Goal: Task Accomplishment & Management: Manage account settings

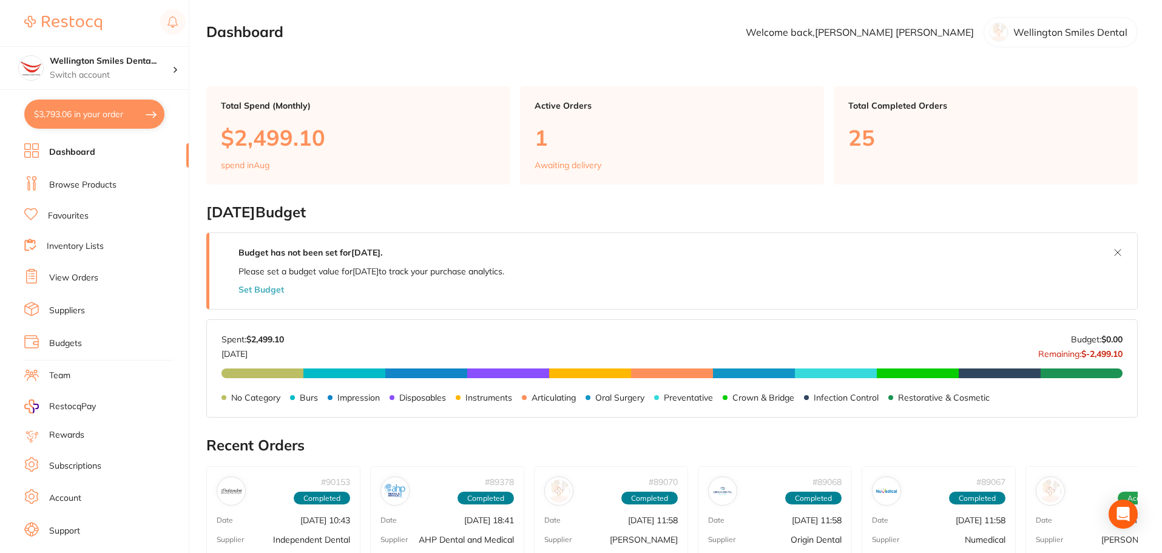
click at [98, 117] on button "$3,793.06 in your order" at bounding box center [94, 114] width 140 height 29
checkbox input "true"
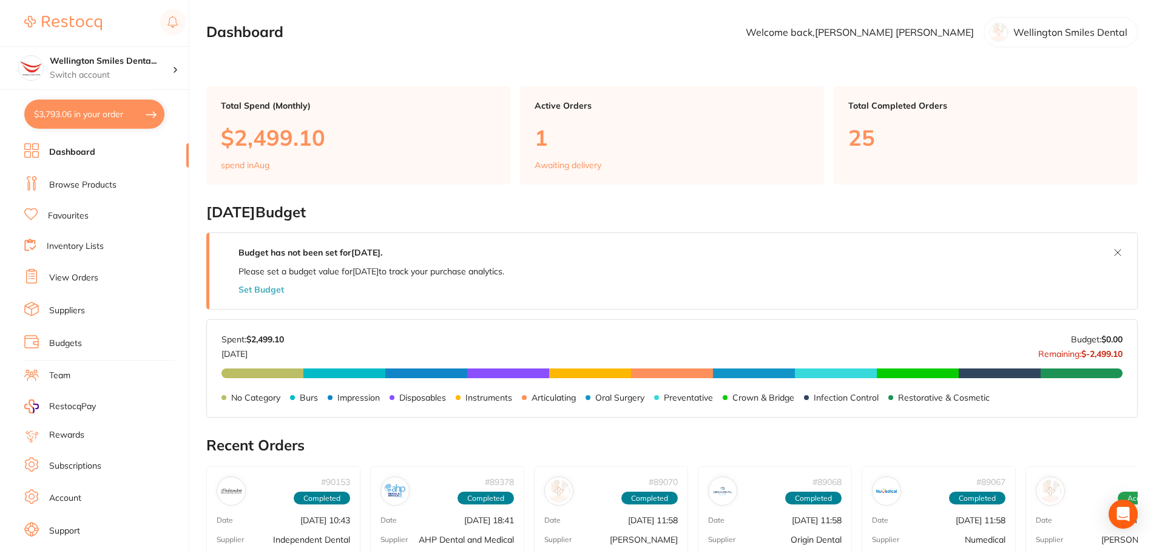
checkbox input "true"
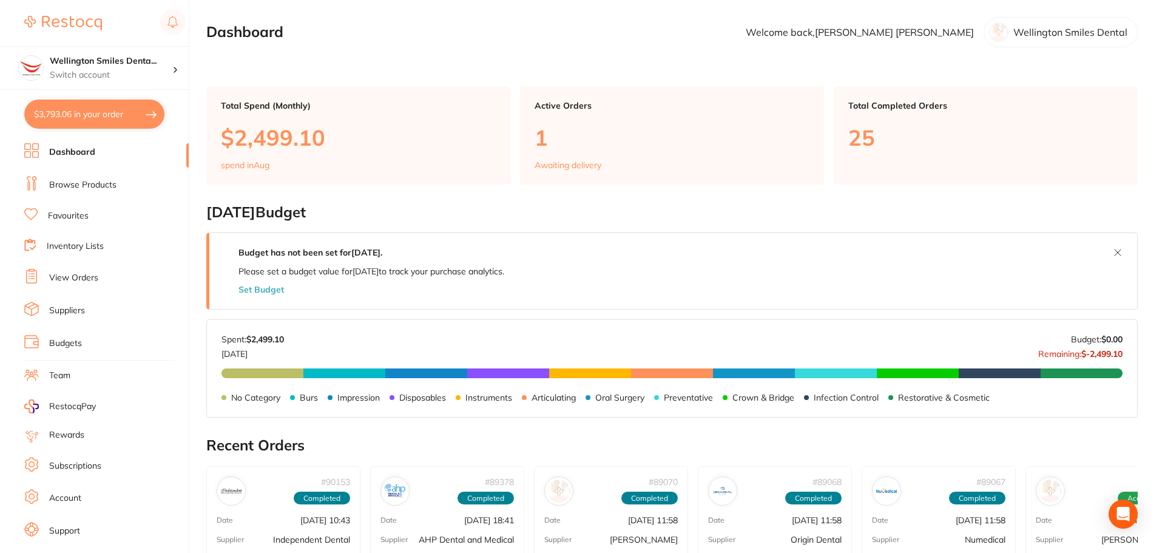
checkbox input "true"
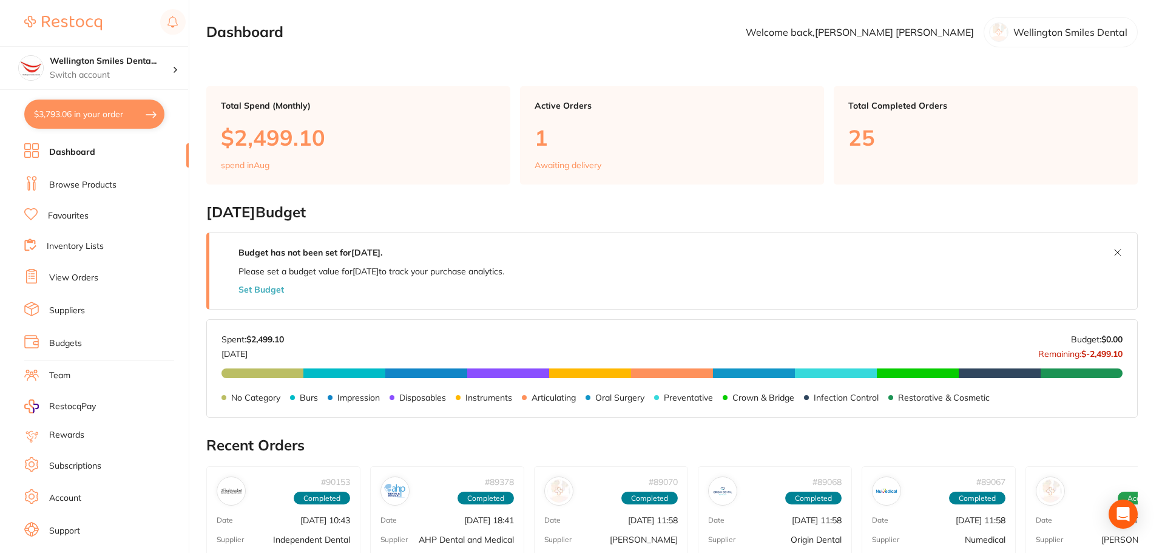
checkbox input "true"
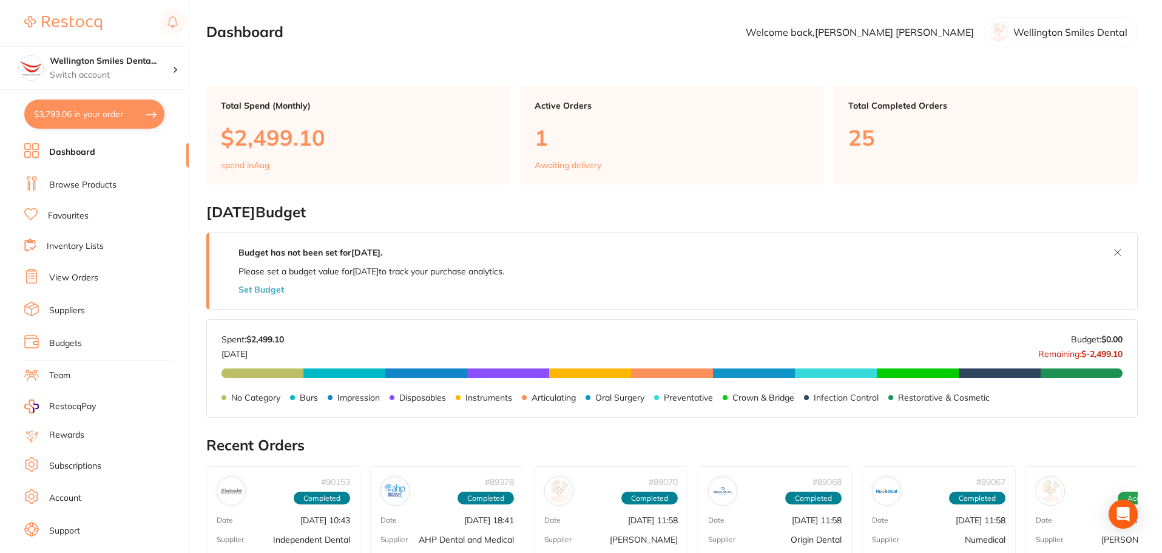
checkbox input "true"
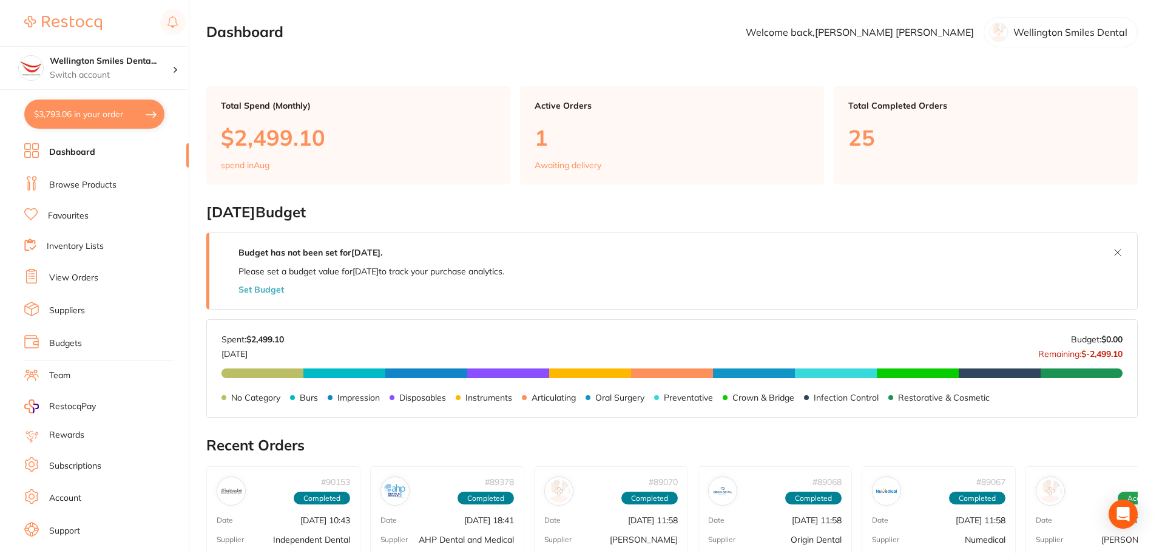
checkbox input "true"
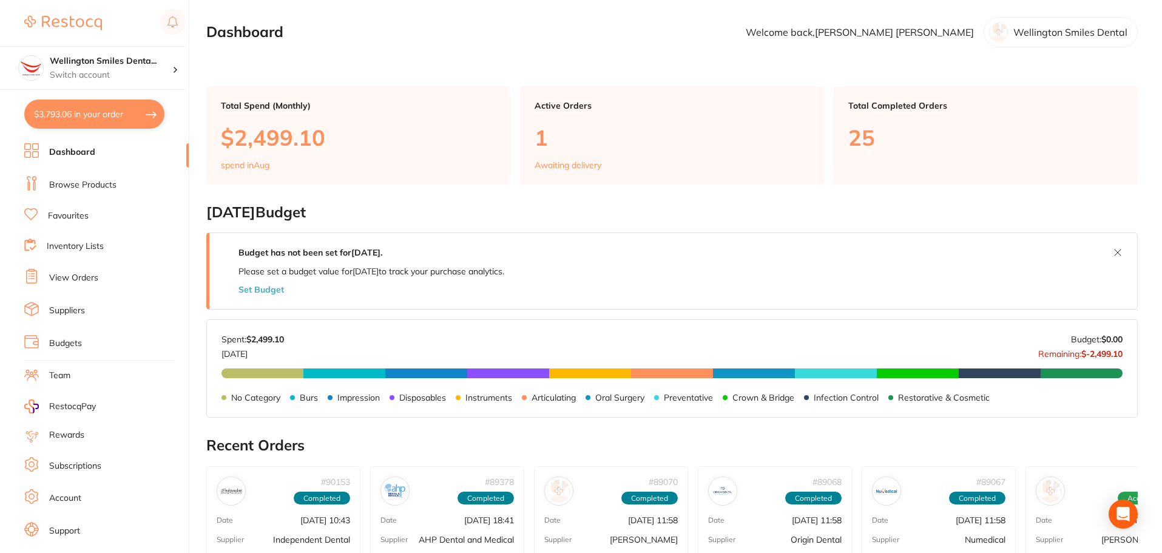
checkbox input "true"
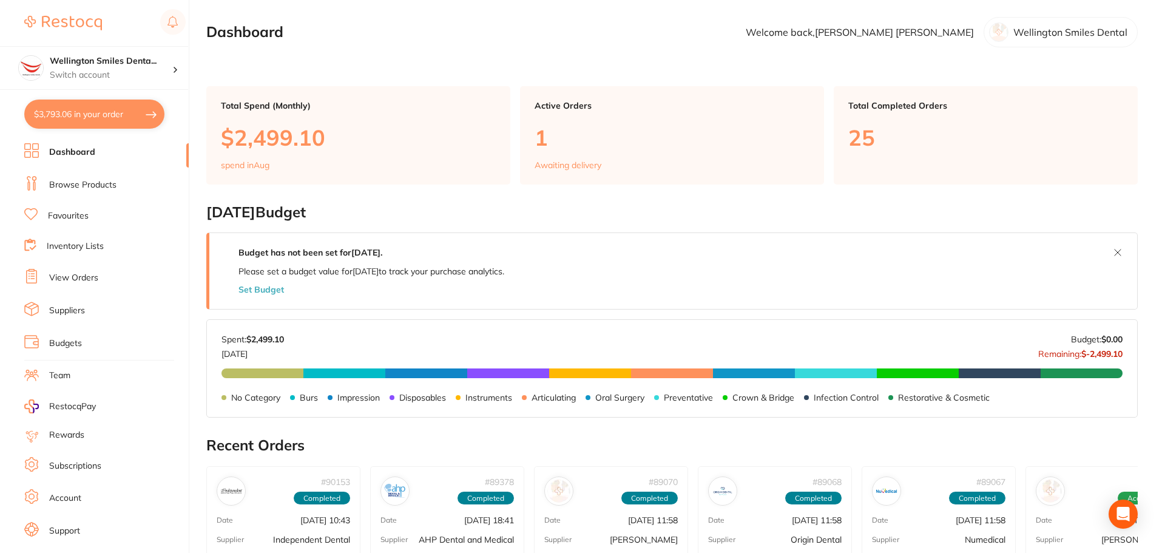
checkbox input "true"
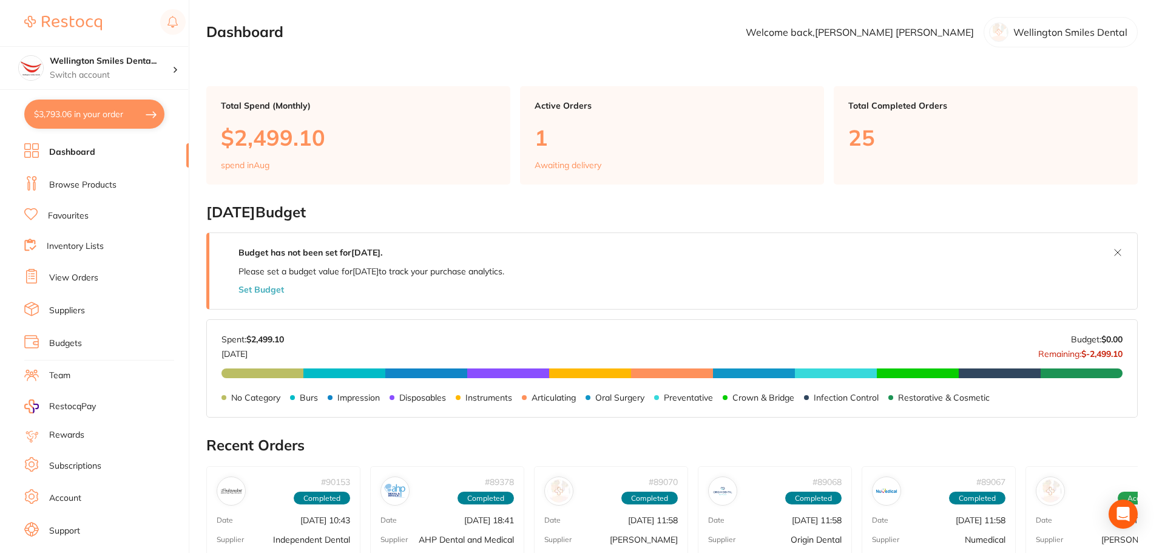
checkbox input "true"
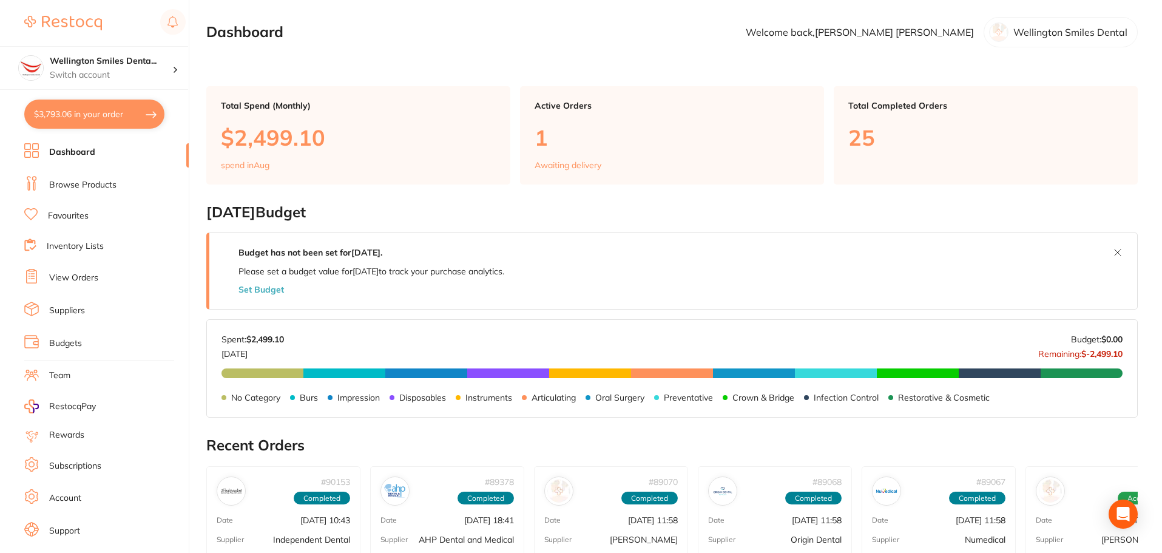
checkbox input "true"
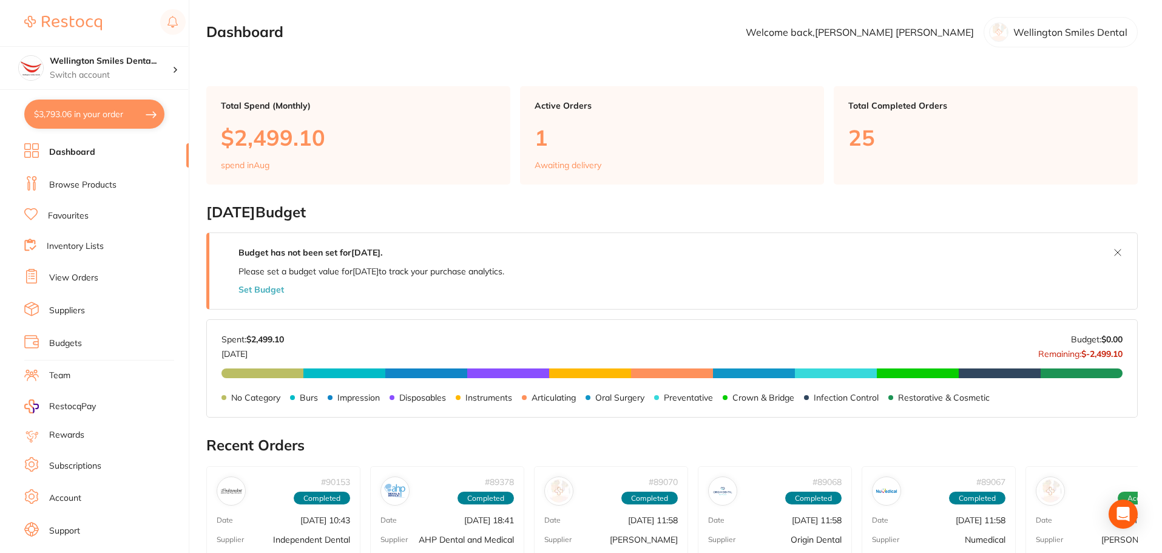
checkbox input "true"
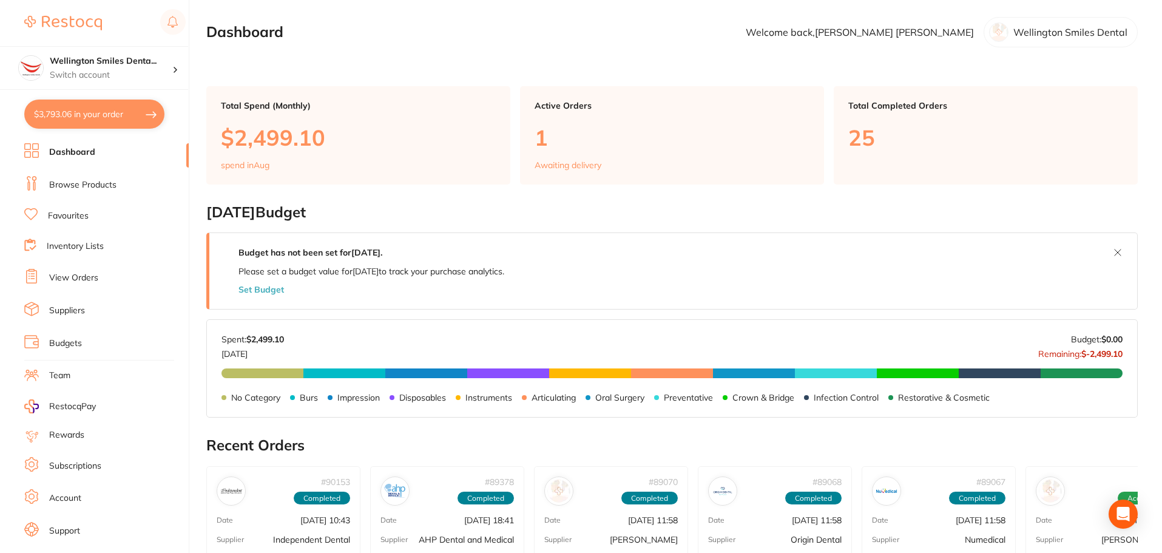
checkbox input "true"
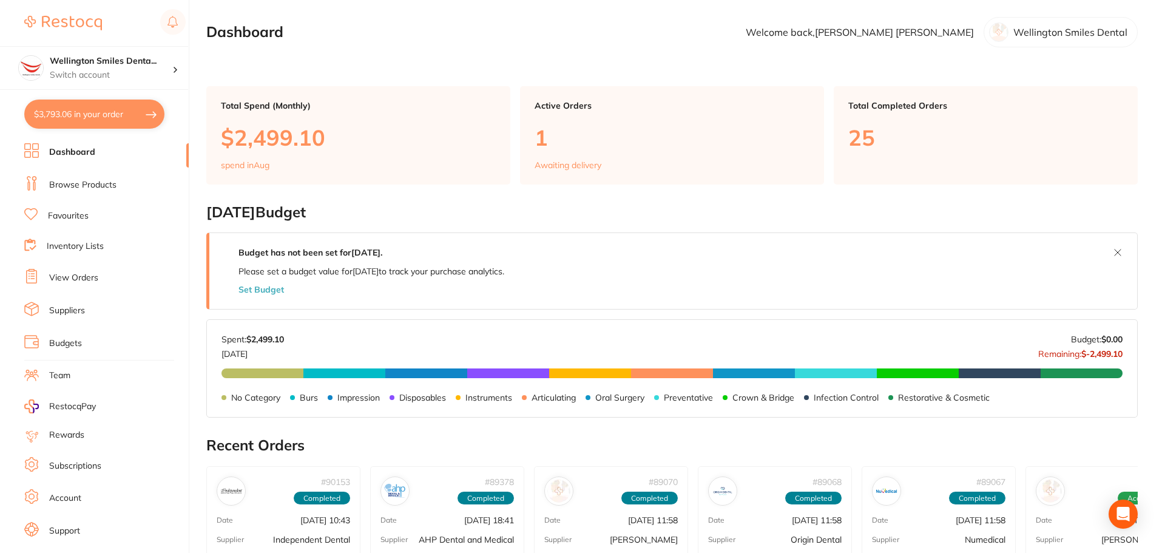
checkbox input "true"
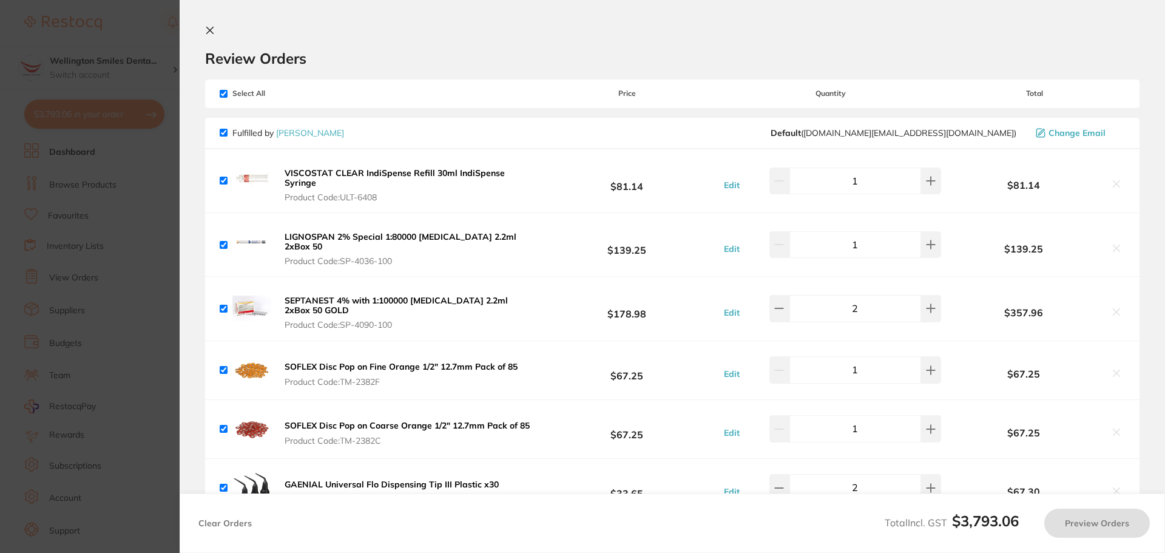
checkbox input "true"
click at [127, 67] on section "Update RRP Set your pre negotiated price for this item. Item Agreed RRP (excl. …" at bounding box center [582, 276] width 1165 height 553
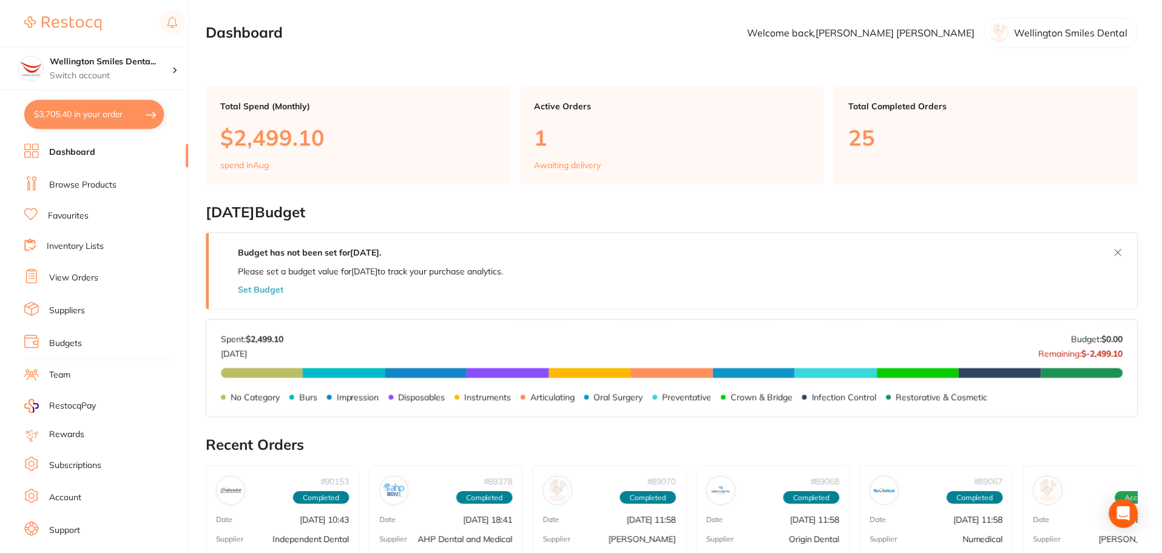
scroll to position [2, 0]
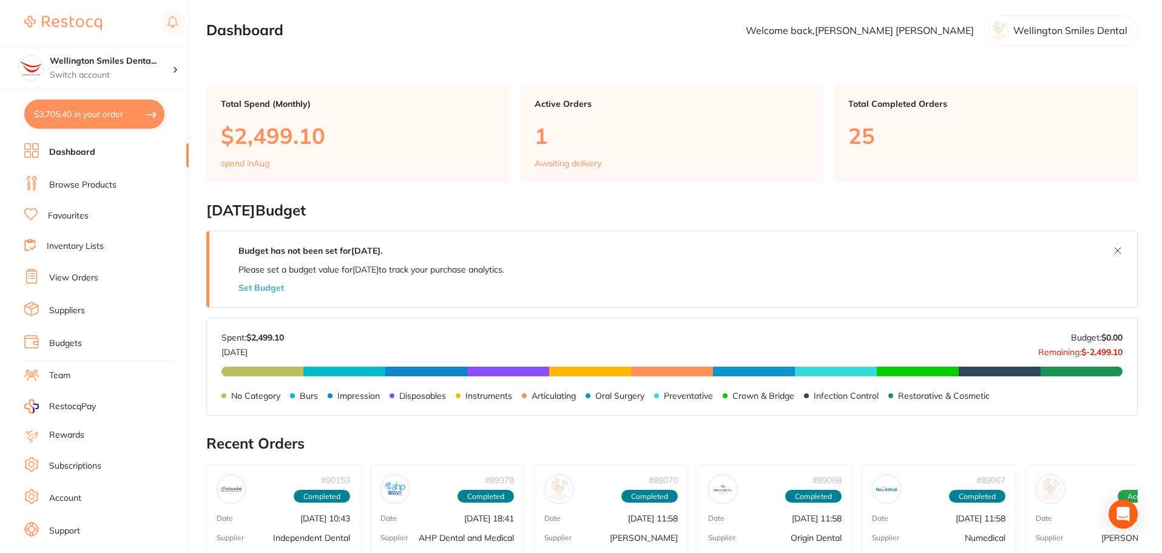
click at [545, 130] on p "1" at bounding box center [672, 135] width 275 height 25
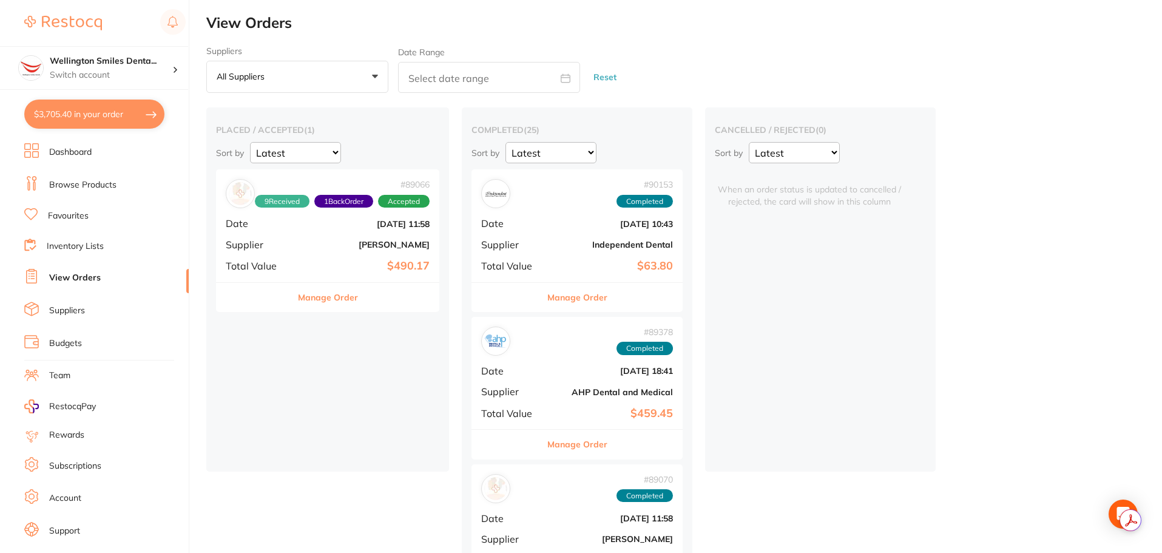
click at [344, 293] on button "Manage Order" at bounding box center [328, 297] width 60 height 29
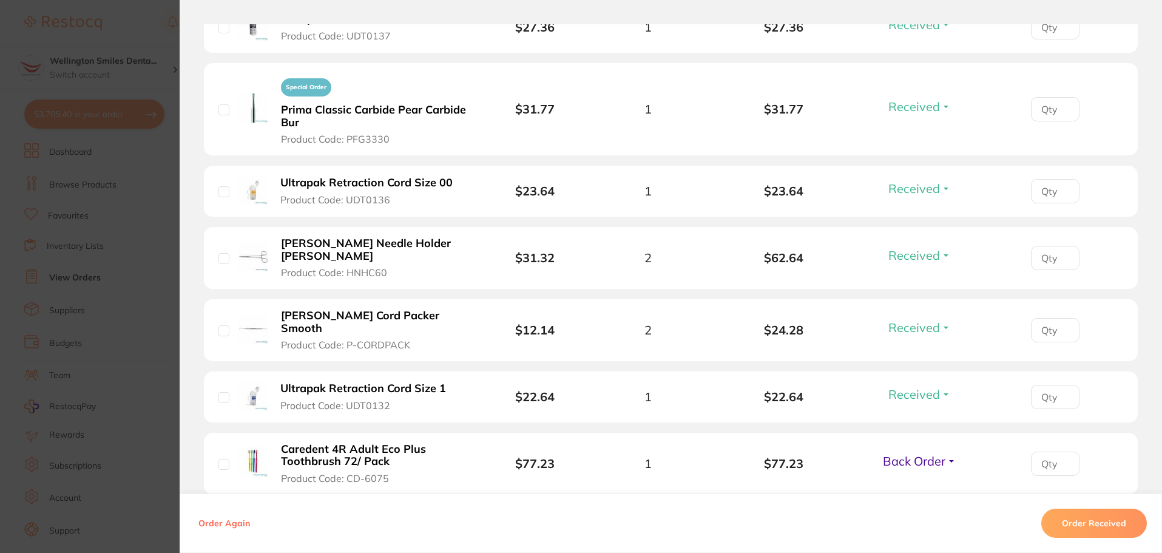
scroll to position [607, 0]
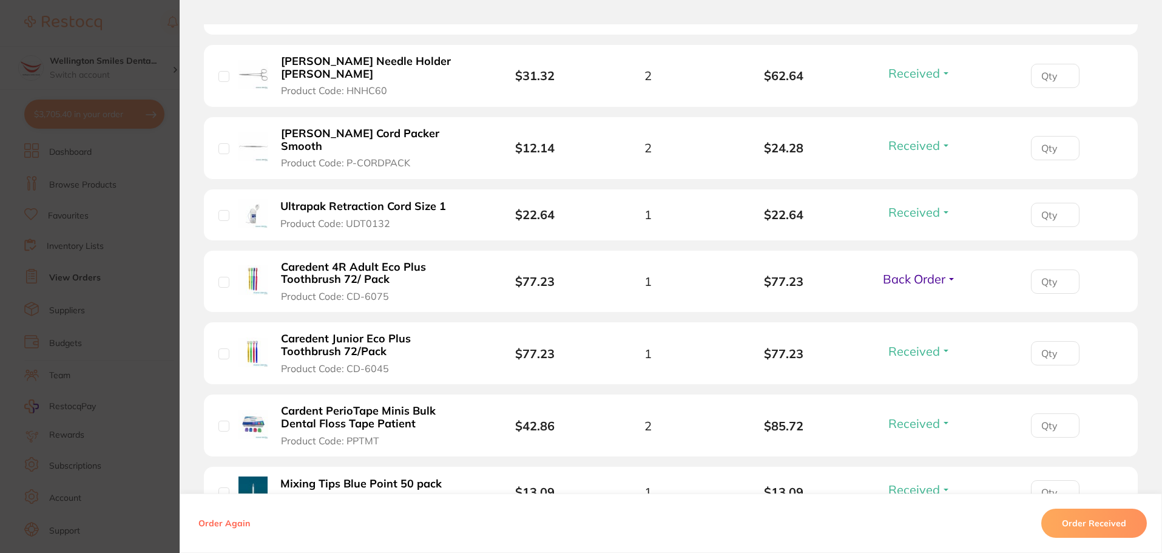
click at [115, 254] on section "Order ID: Restocq- 89066 Order Information 9 Received 1 Back Order Accepted Ord…" at bounding box center [581, 276] width 1162 height 553
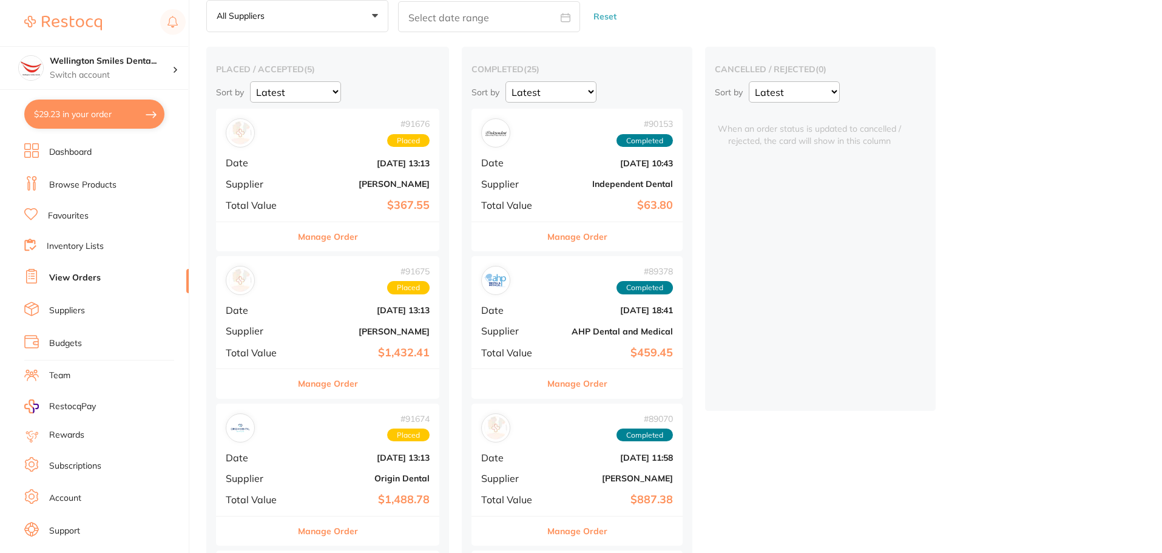
click at [68, 122] on button "$29.23 in your order" at bounding box center [94, 114] width 140 height 29
checkbox input "true"
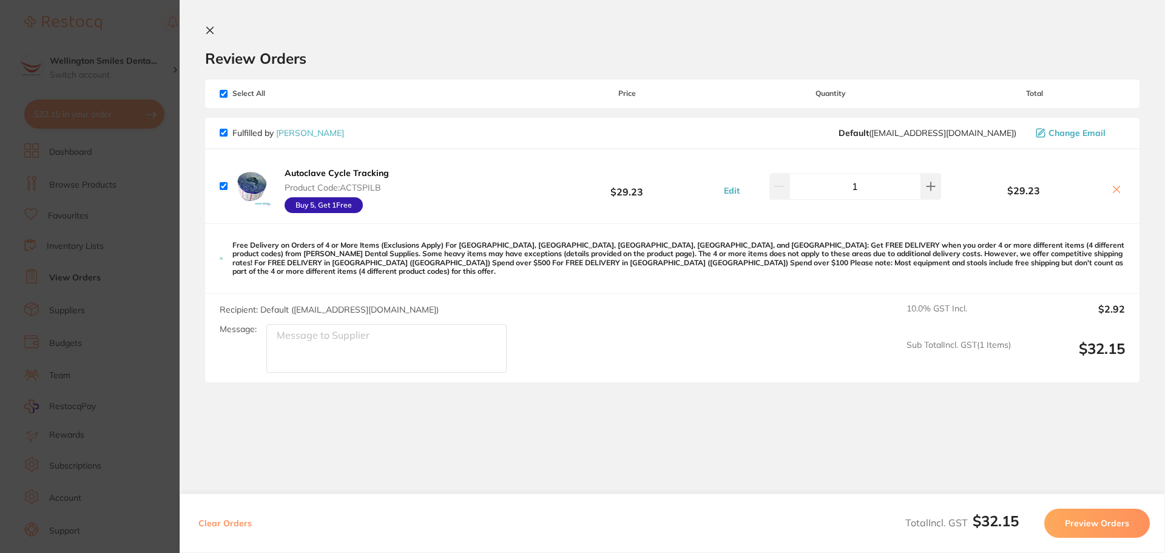
click at [158, 259] on section "Update RRP Set your pre negotiated price for this item. Item Agreed RRP (excl. …" at bounding box center [582, 276] width 1165 height 553
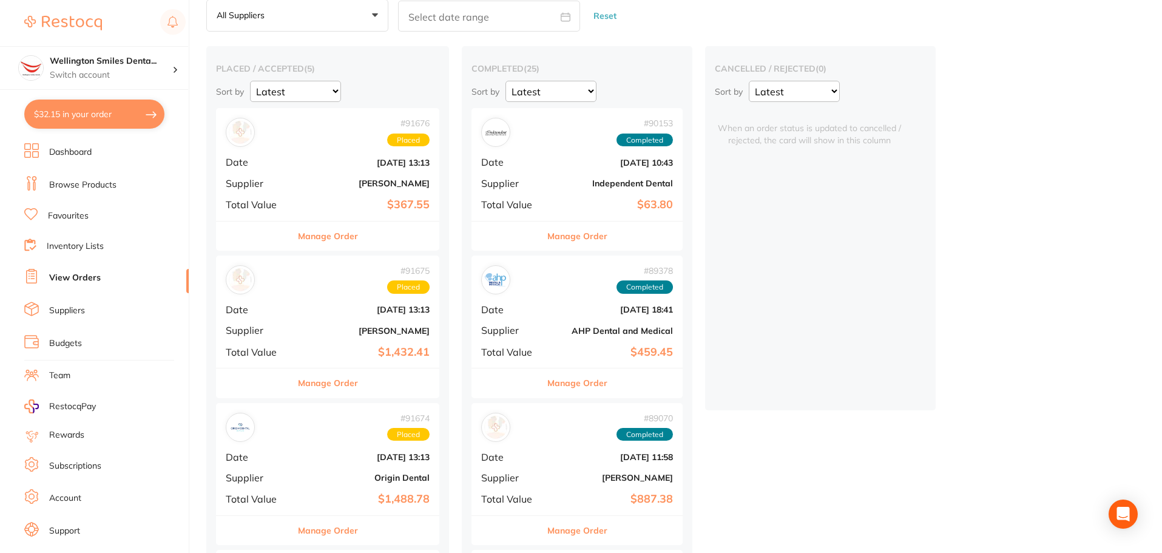
scroll to position [61, 0]
click at [341, 236] on button "Manage Order" at bounding box center [328, 236] width 60 height 29
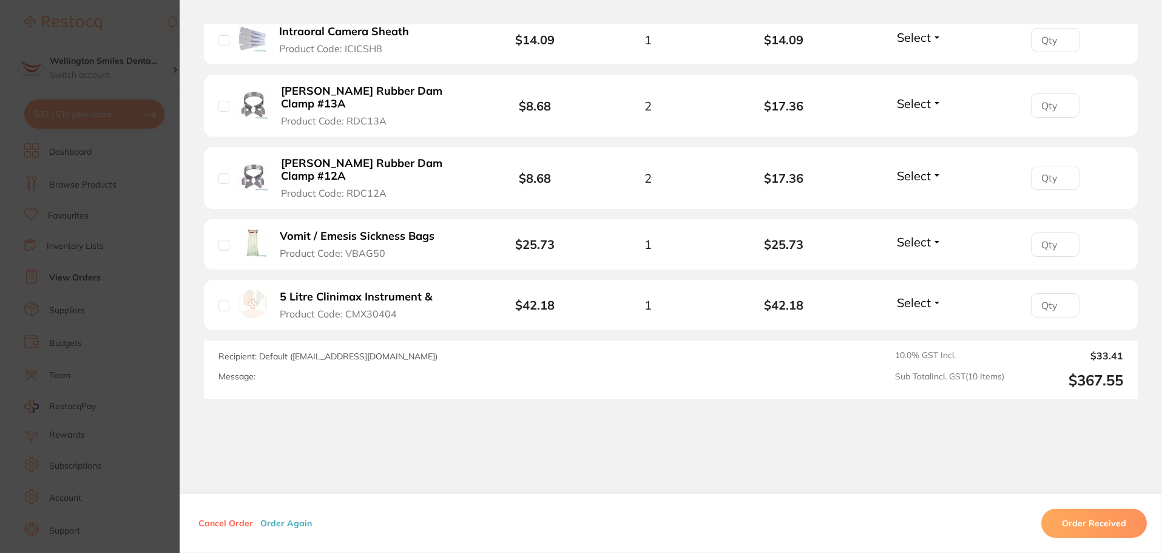
scroll to position [728, 0]
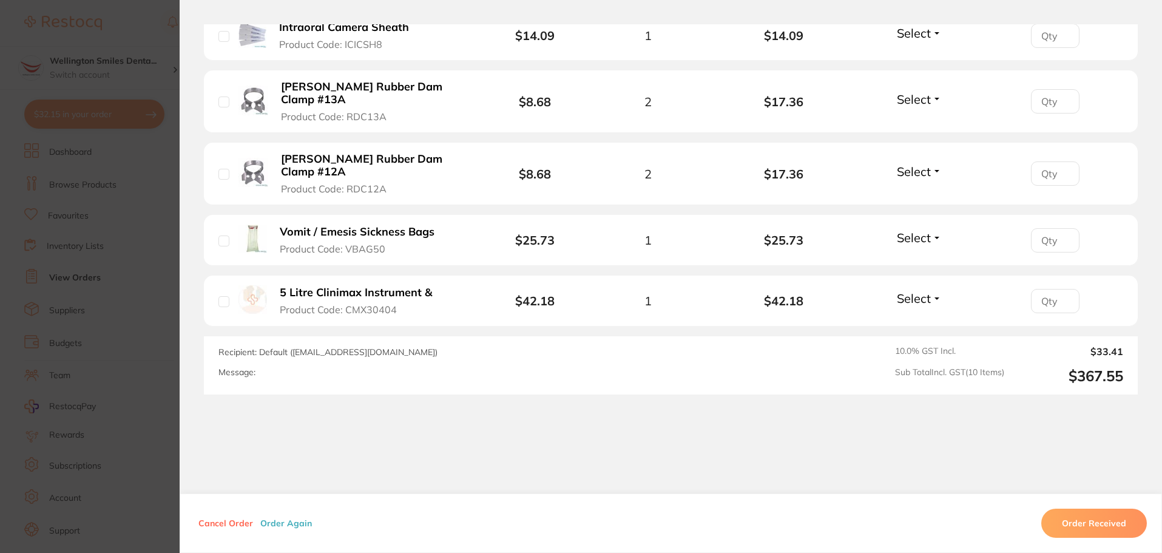
click at [161, 432] on section "Order ID: Restocq- 91676 Order Information Placed Order Order Date [DATE] 13:13…" at bounding box center [581, 276] width 1162 height 553
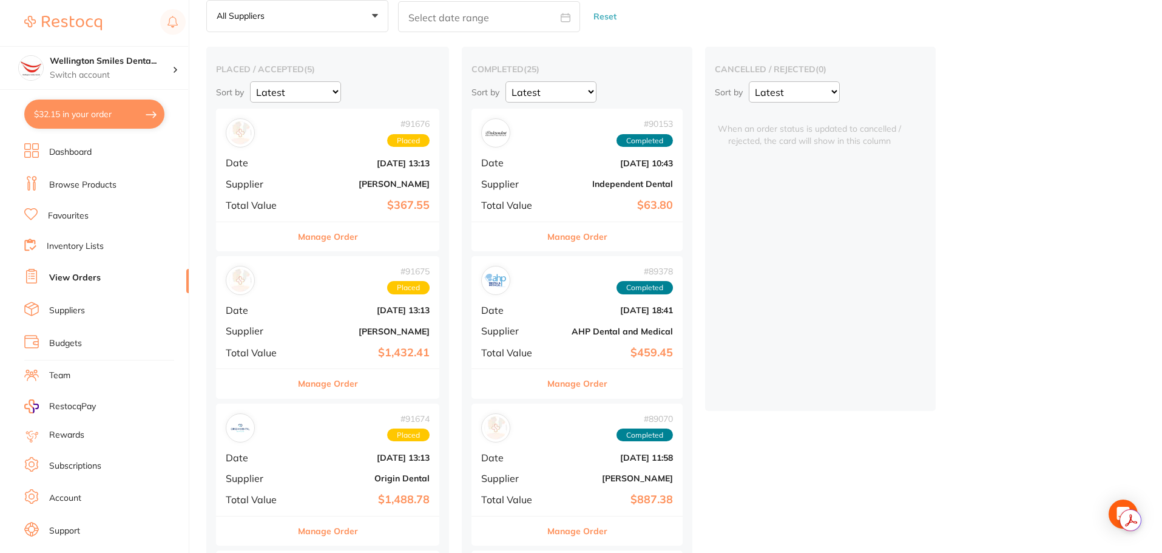
click at [355, 387] on button "Manage Order" at bounding box center [328, 383] width 60 height 29
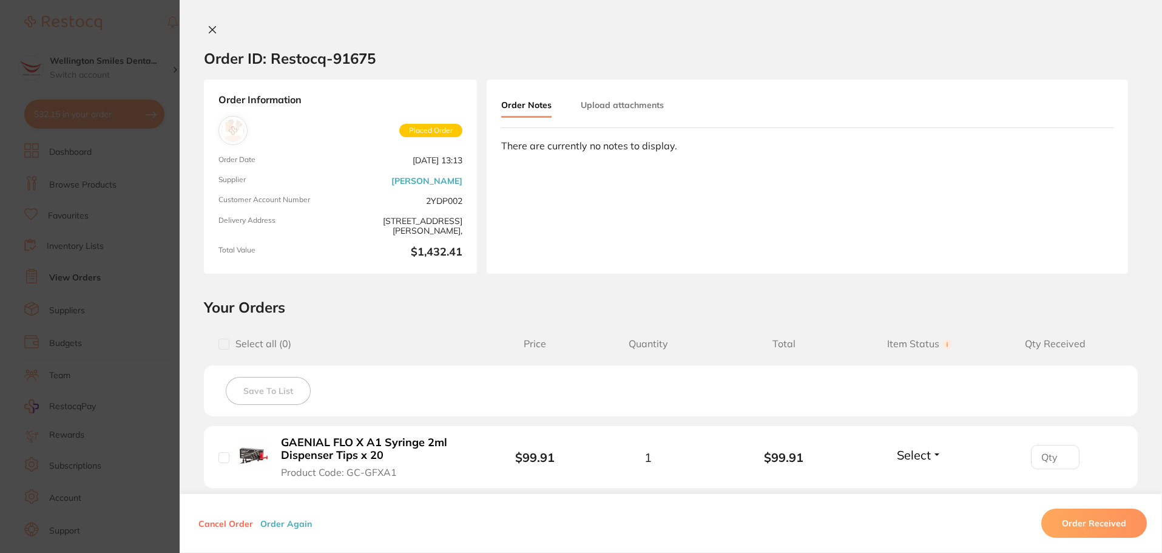
click at [163, 382] on section "Order ID: Restocq- 91675 Order Information Placed Order Order Date [DATE] 13:13…" at bounding box center [581, 276] width 1162 height 553
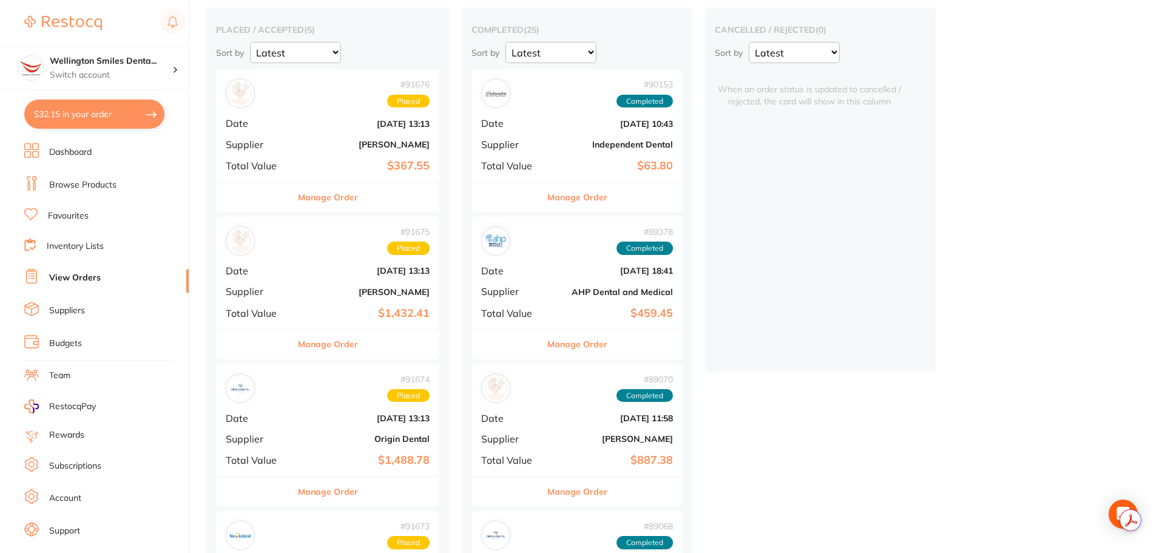
scroll to position [243, 0]
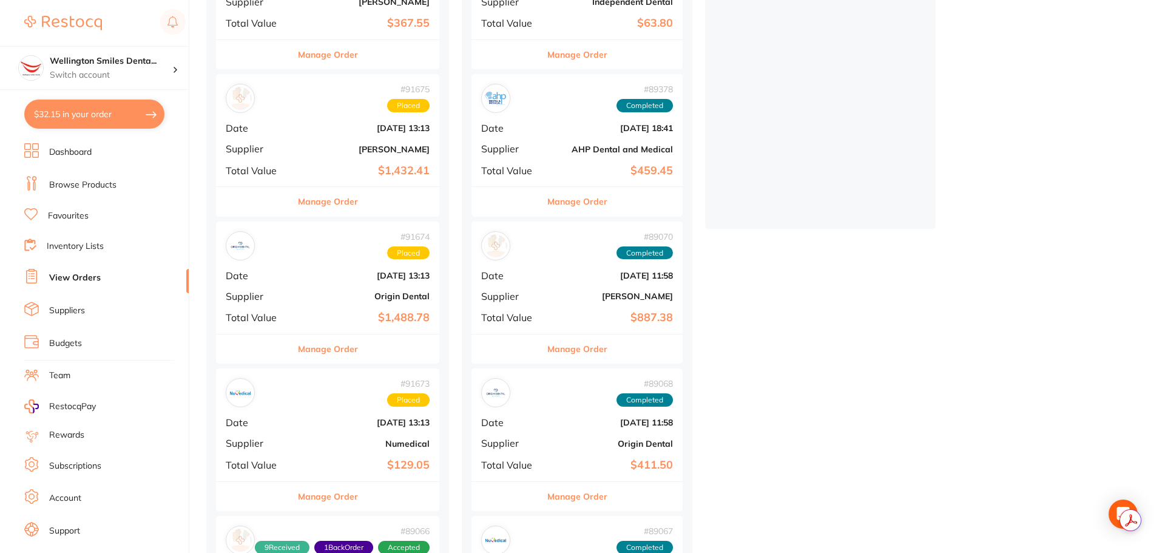
click at [347, 496] on button "Manage Order" at bounding box center [328, 496] width 60 height 29
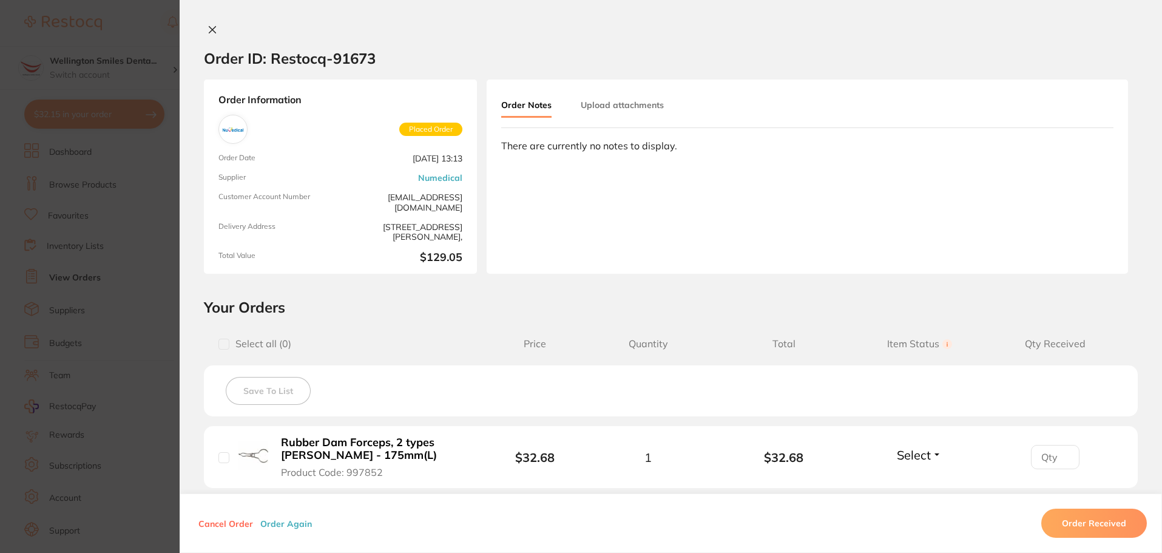
click at [142, 342] on section "Order ID: Restocq- 91673 Order Information Placed Order Order Date [DATE] 13:13…" at bounding box center [581, 276] width 1162 height 553
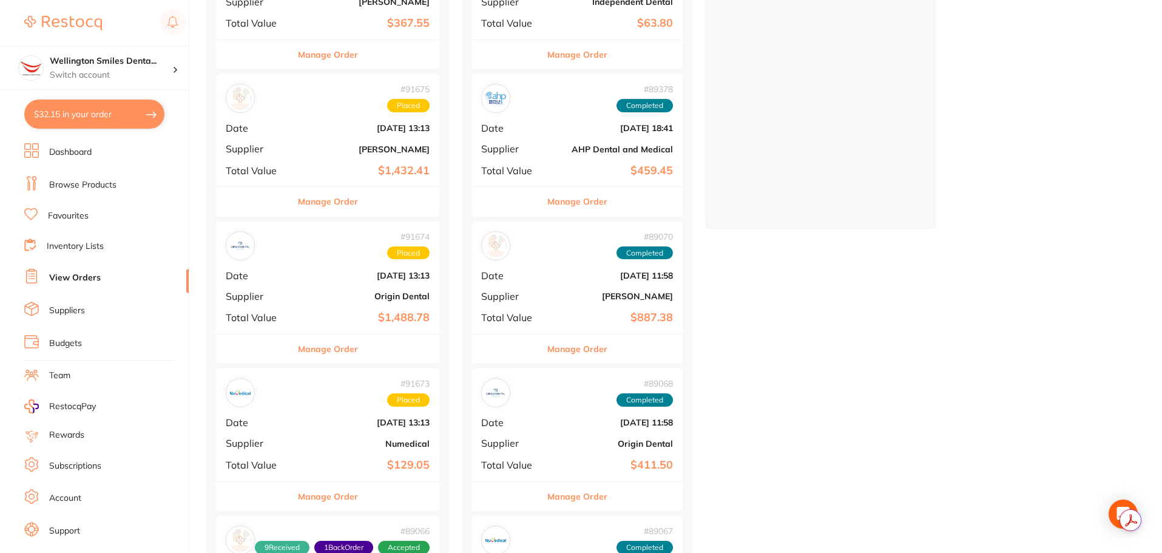
click at [348, 350] on button "Manage Order" at bounding box center [328, 348] width 60 height 29
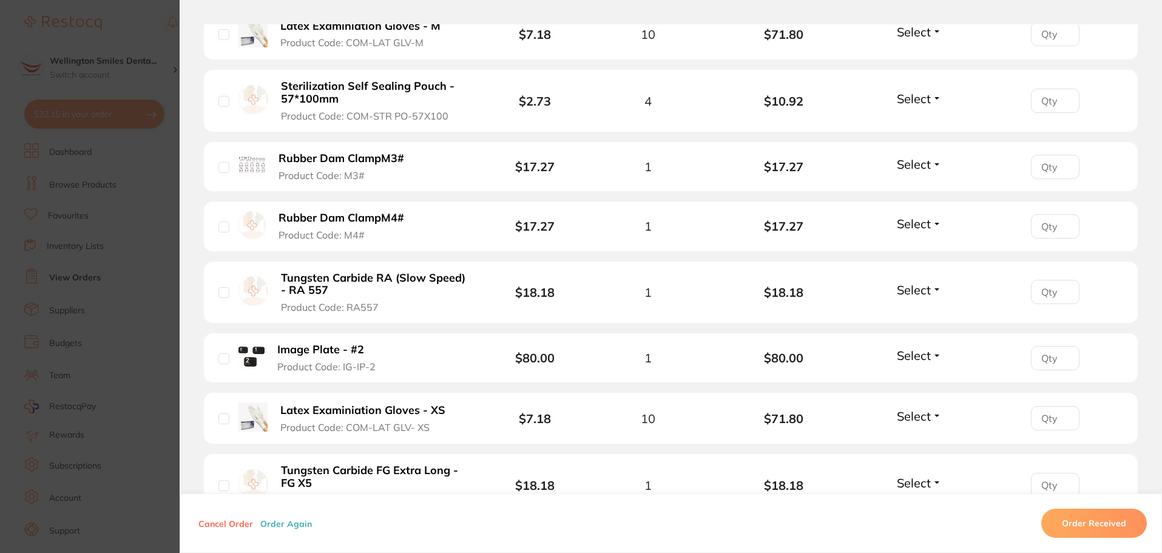
scroll to position [1396, 0]
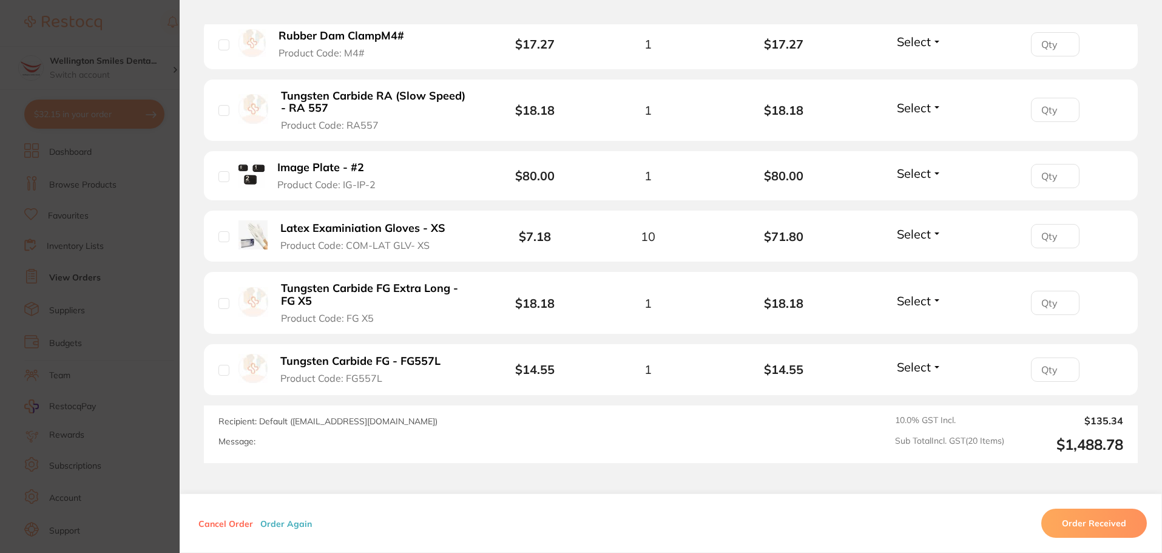
click at [134, 396] on section "Order ID: Restocq- 91674 Order Information Placed Order Order Date [DATE] 13:13…" at bounding box center [581, 276] width 1162 height 553
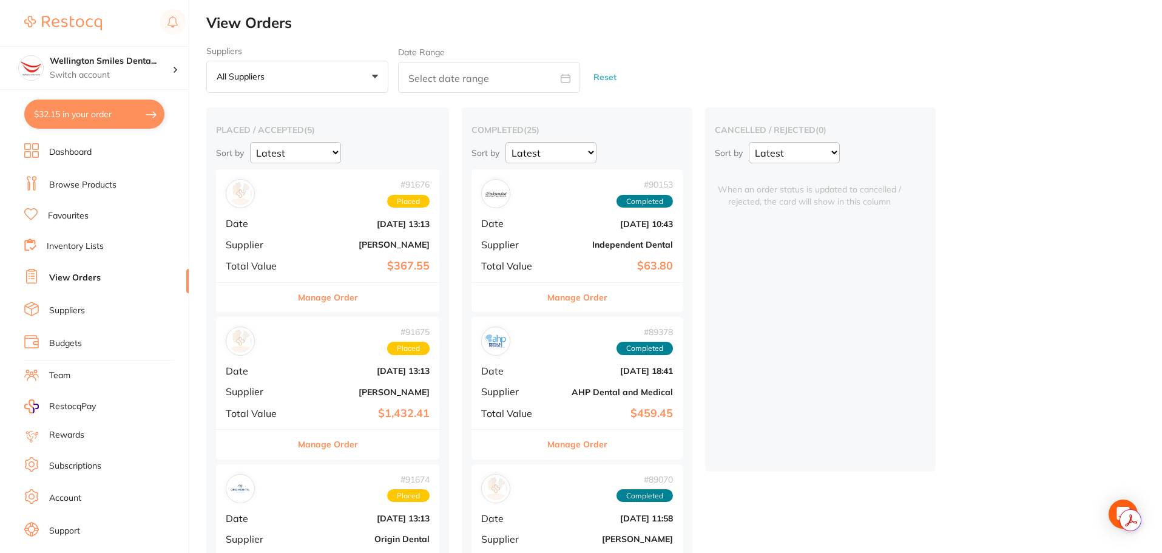
click at [87, 120] on button "$32.15 in your order" at bounding box center [94, 114] width 140 height 29
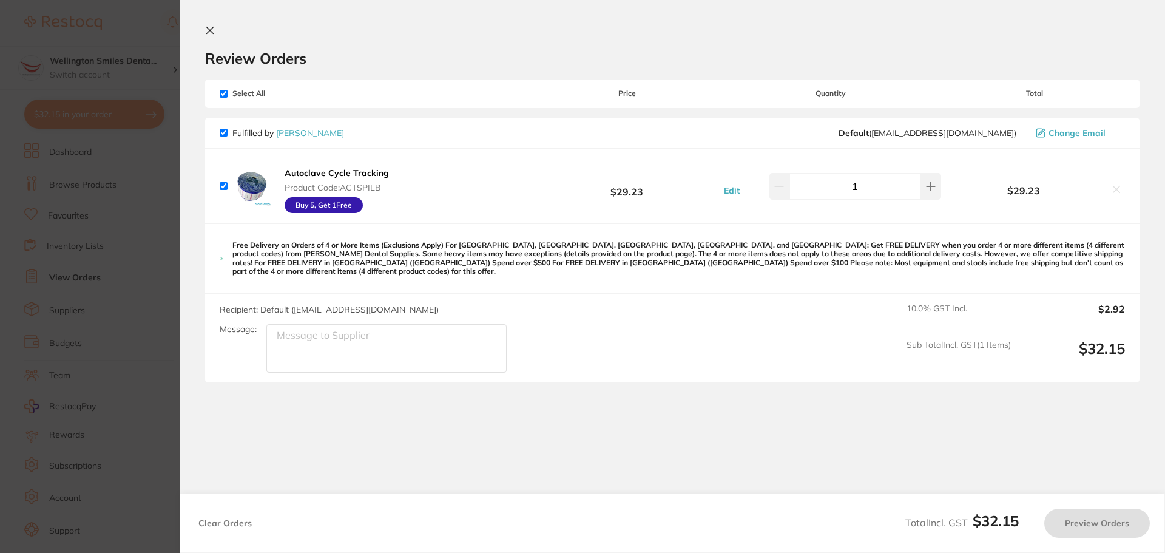
type input "2"
click at [168, 402] on section "Update RRP Set your pre negotiated price for this item. Item Agreed RRP (excl. …" at bounding box center [582, 276] width 1165 height 553
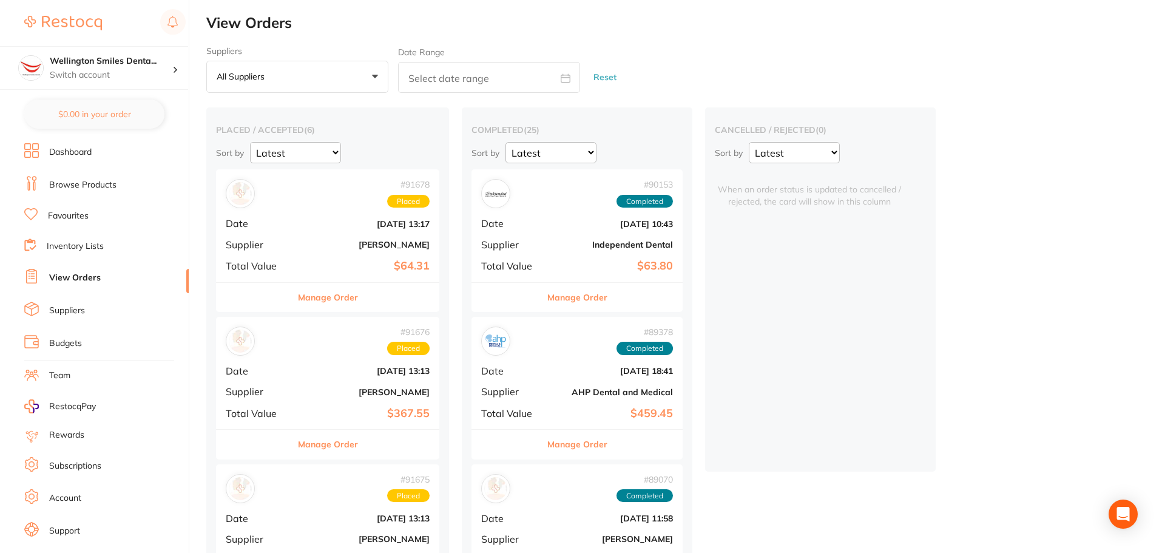
click at [361, 299] on div "Manage Order" at bounding box center [327, 297] width 223 height 30
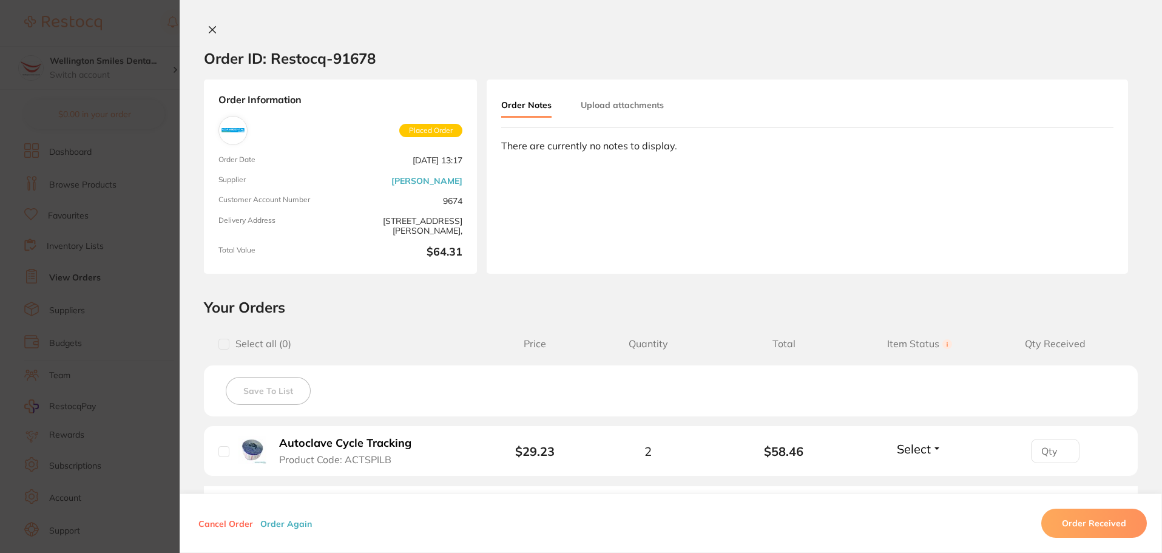
scroll to position [61, 0]
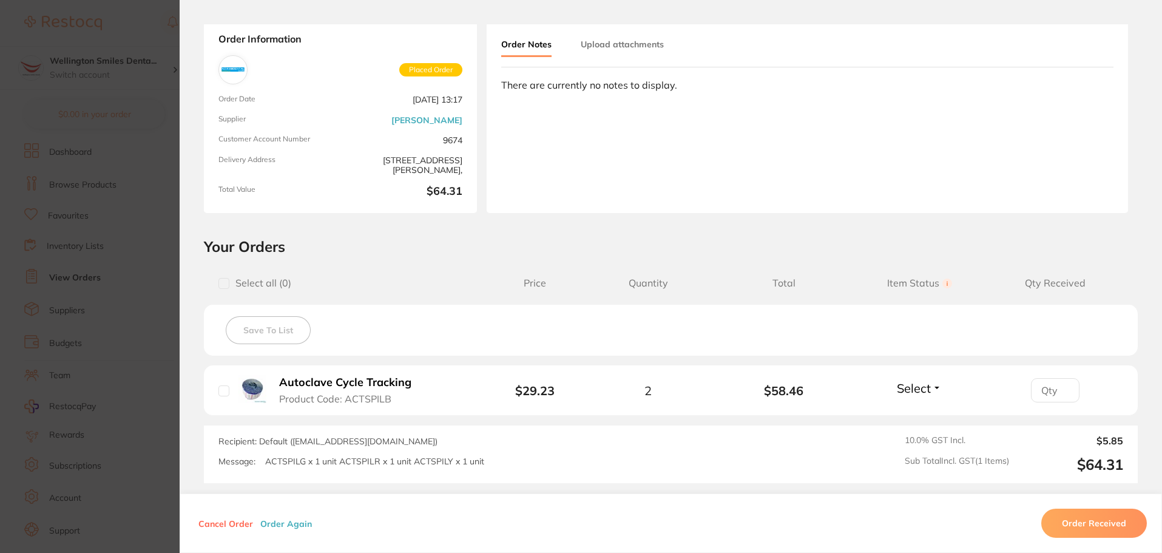
click at [181, 256] on section "Your Orders Select all ( 0 ) Price Quantity Total Item Status You can use this …" at bounding box center [671, 360] width 983 height 246
click at [163, 256] on section "Order ID: Restocq- 91678 Order Information Placed Order Order Date Aug 28 2025,…" at bounding box center [581, 276] width 1162 height 553
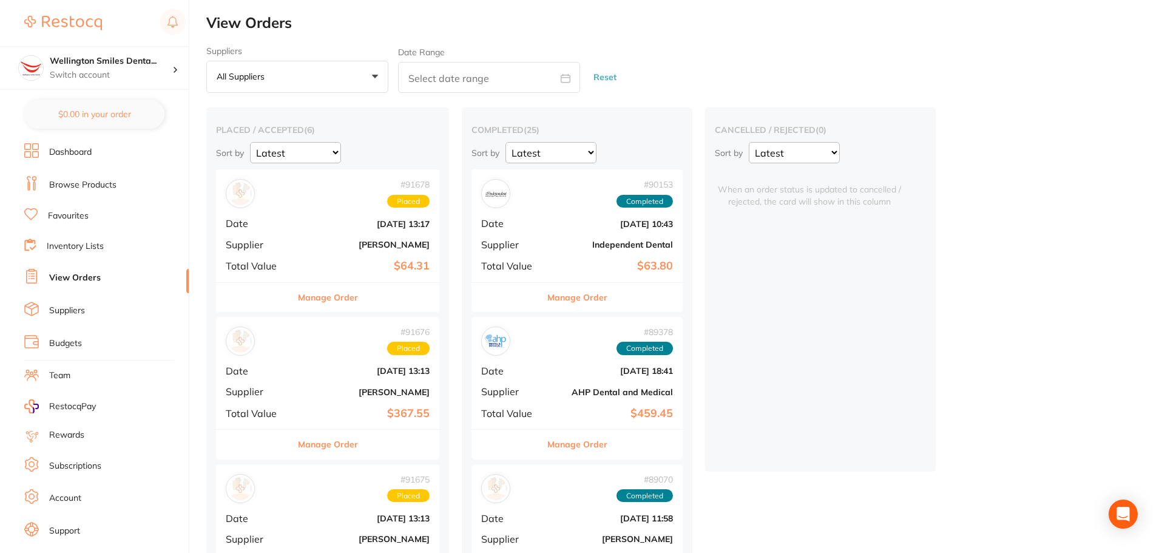
click at [325, 294] on button "Manage Order" at bounding box center [328, 297] width 60 height 29
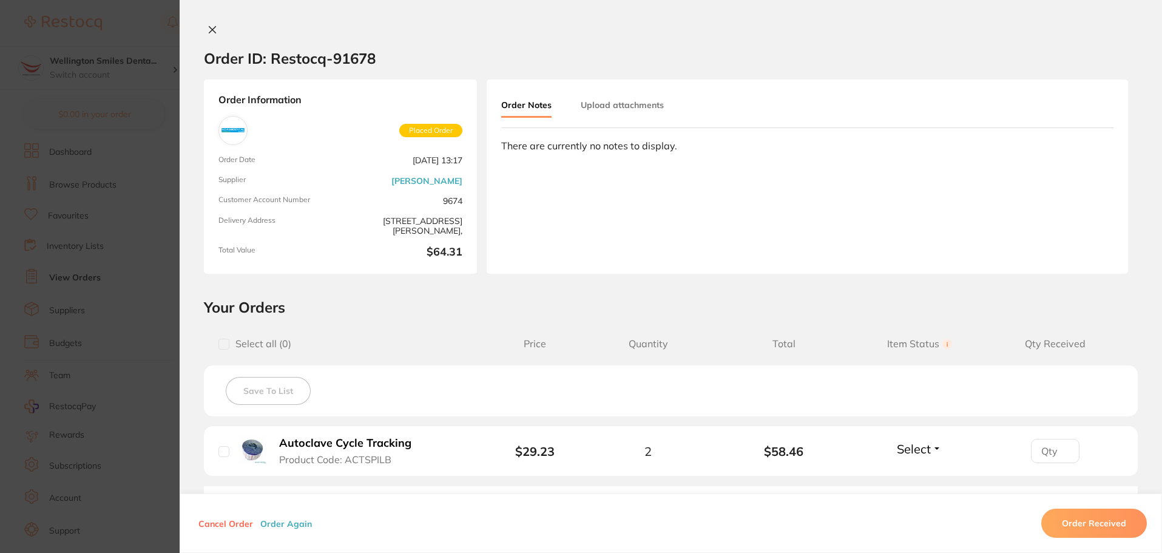
click at [143, 376] on section "Order ID: Restocq- 91678 Order Information Placed Order Order Date Aug 28 2025,…" at bounding box center [581, 276] width 1162 height 553
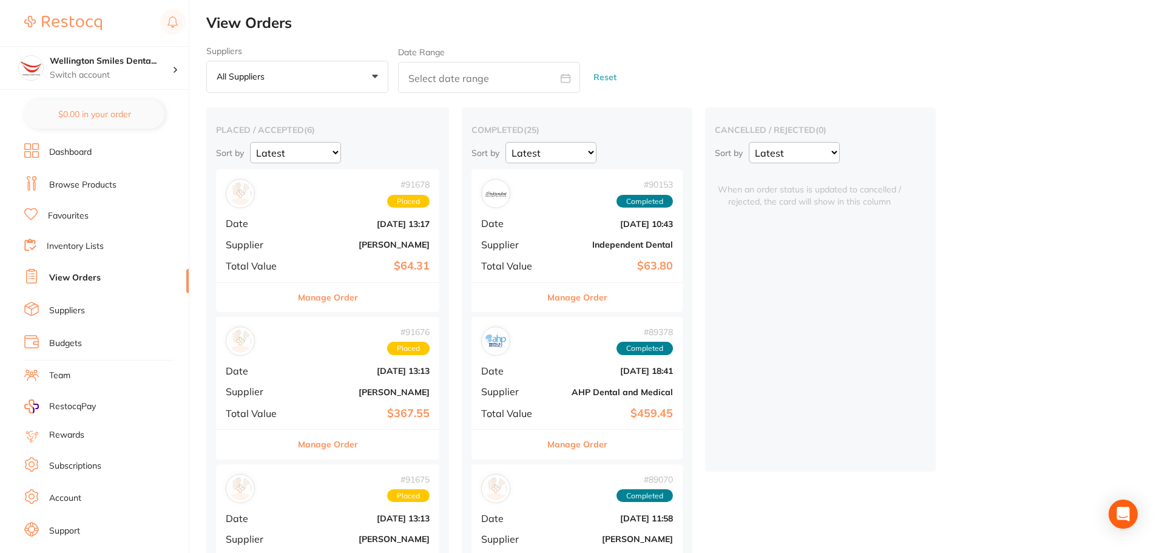
click at [333, 432] on button "Manage Order" at bounding box center [328, 444] width 60 height 29
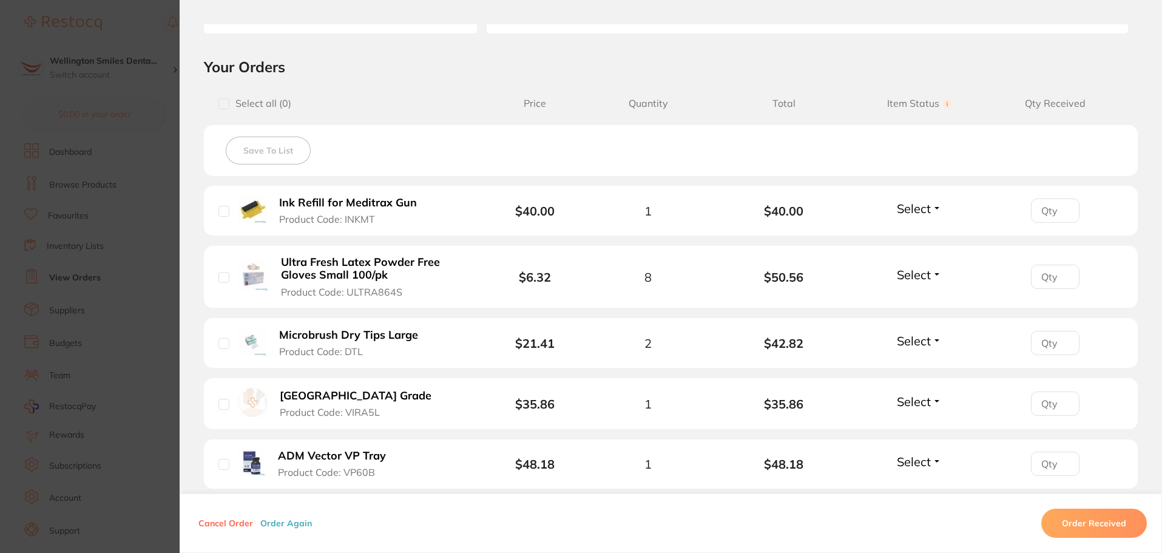
scroll to position [243, 0]
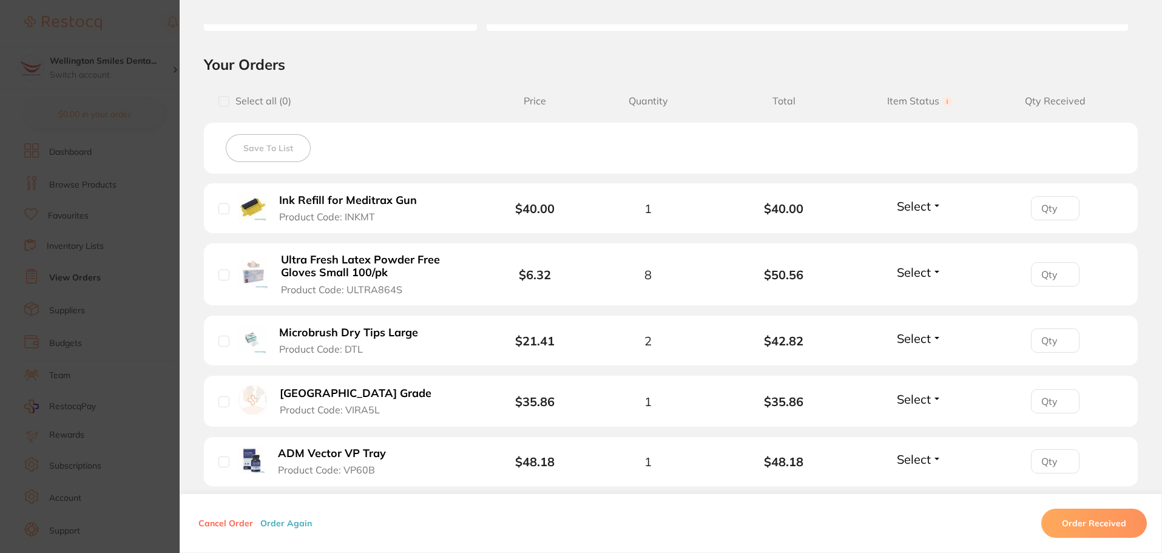
click at [138, 270] on section "Order ID: Restocq- 91676 Order Information Placed Order Order Date [DATE] 13:13…" at bounding box center [581, 276] width 1162 height 553
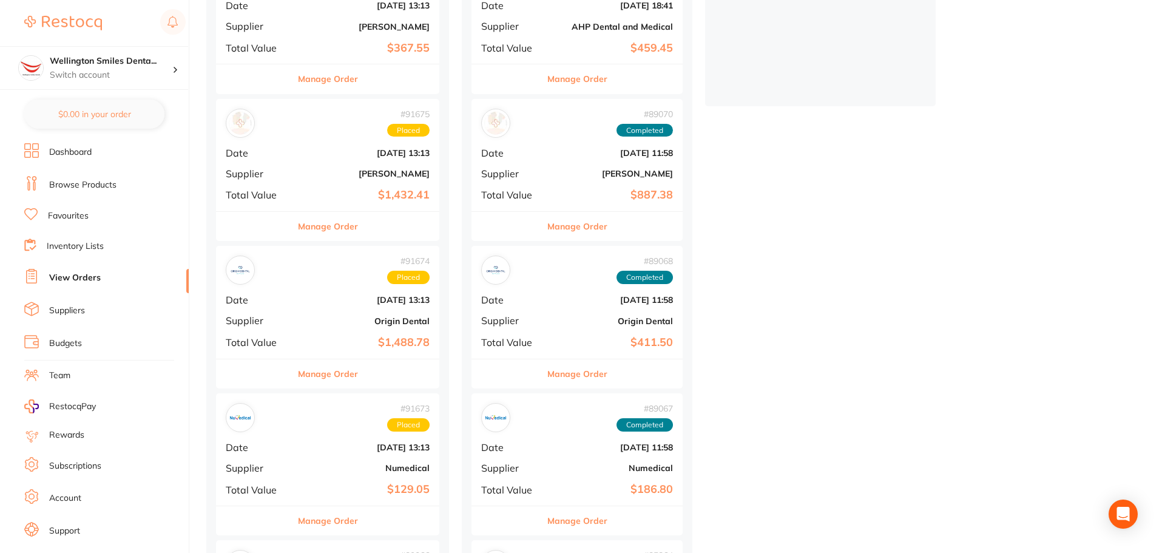
scroll to position [425, 0]
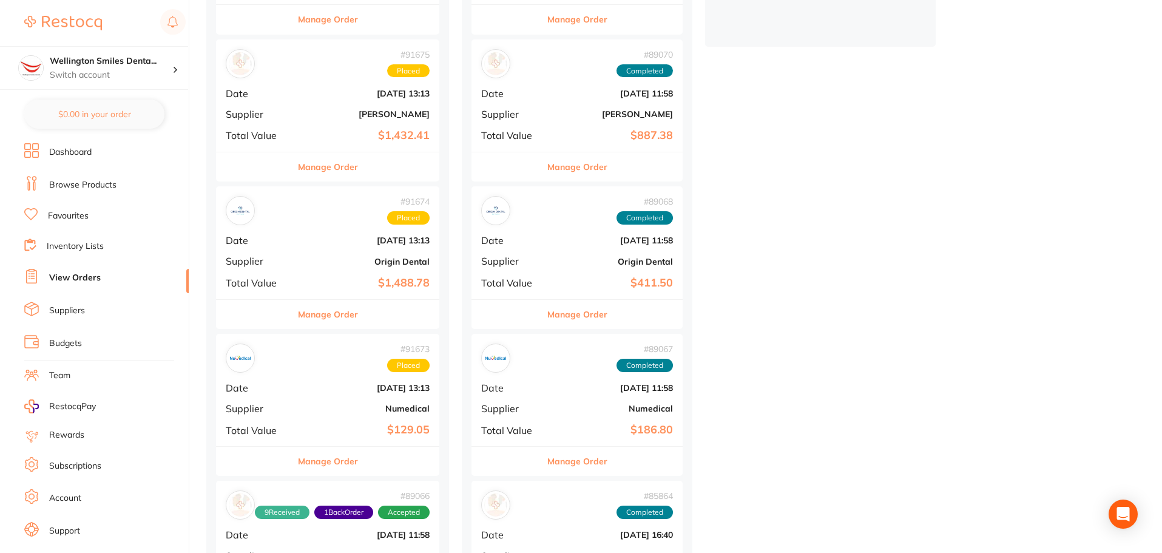
click at [338, 461] on button "Manage Order" at bounding box center [328, 461] width 60 height 29
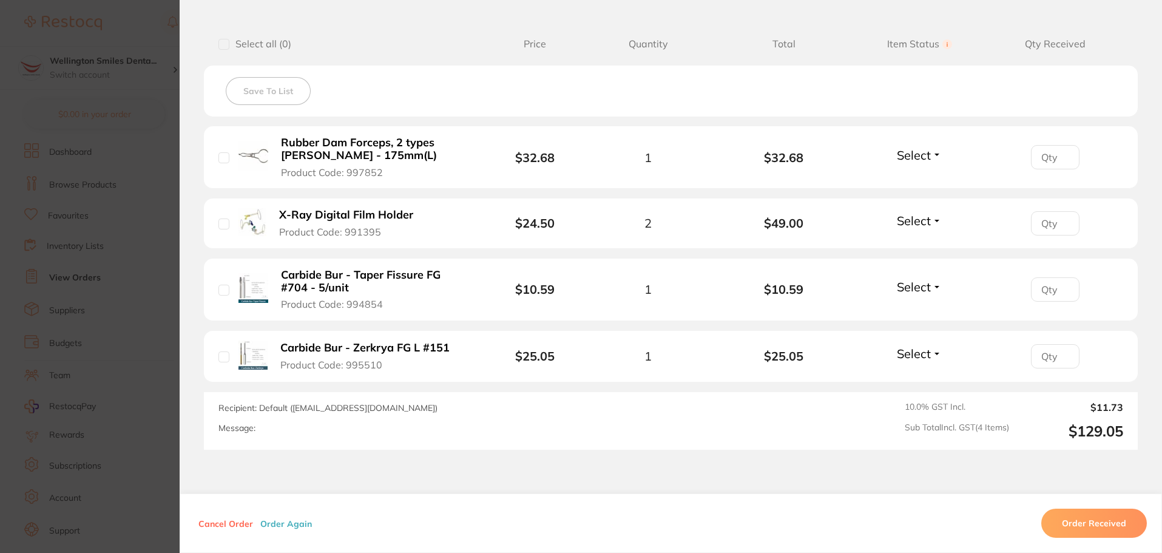
scroll to position [303, 0]
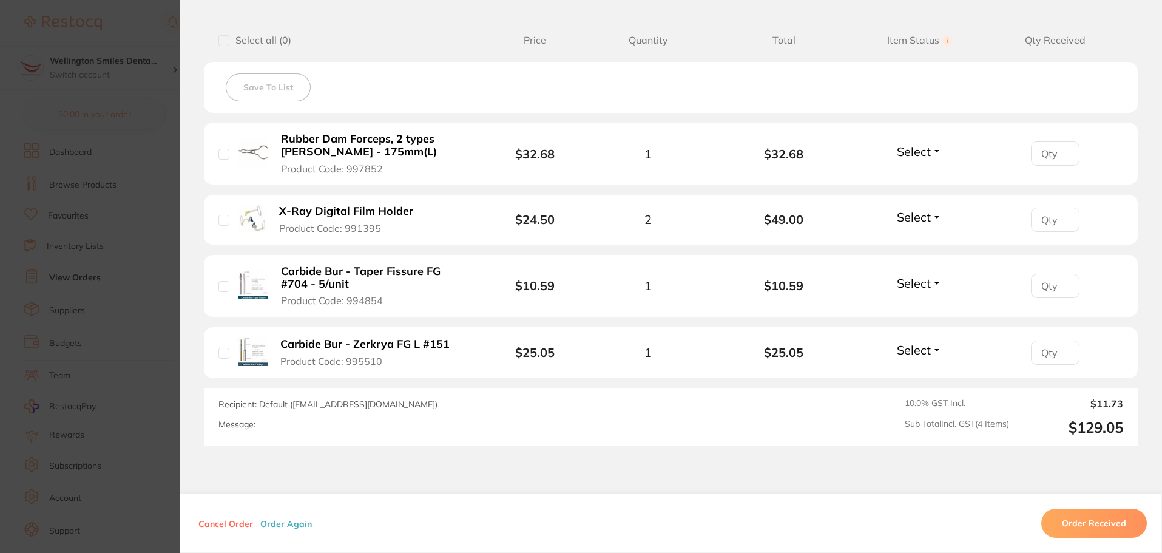
click at [100, 341] on section "Order ID: Restocq- 91673 Order Information Placed Order Order Date [DATE] 13:13…" at bounding box center [581, 276] width 1162 height 553
